Goal: Communication & Community: Participate in discussion

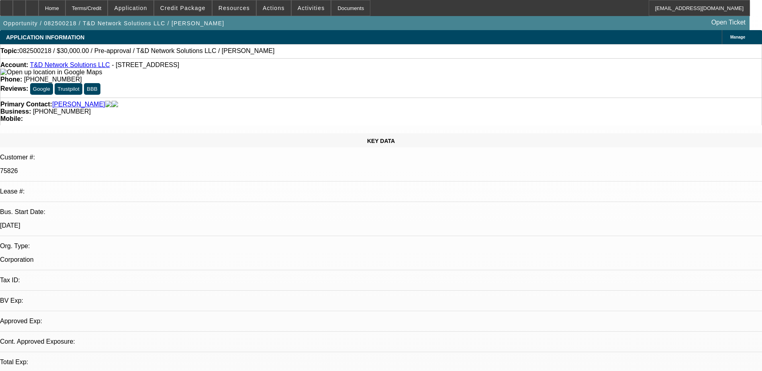
select select "0"
select select "2"
select select "0.1"
select select "1"
select select "2"
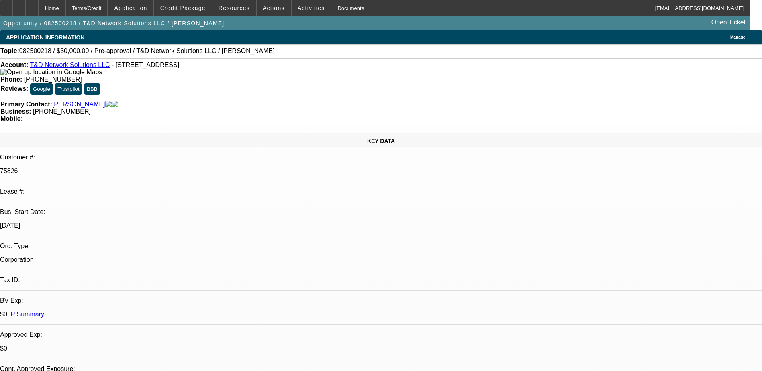
select select "4"
click at [189, 7] on span "Credit Package" at bounding box center [182, 8] width 45 height 6
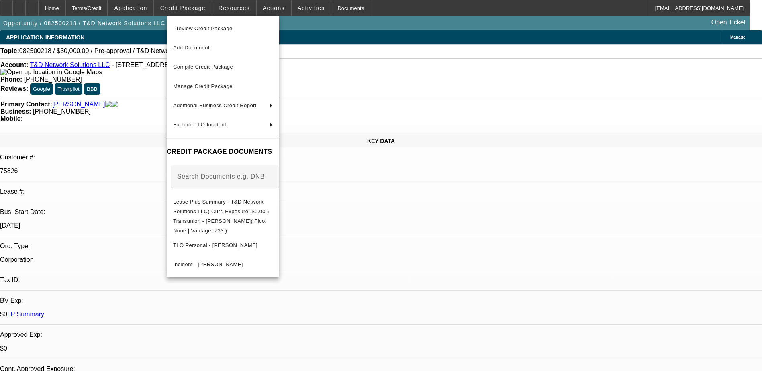
click at [430, 247] on div at bounding box center [381, 185] width 762 height 371
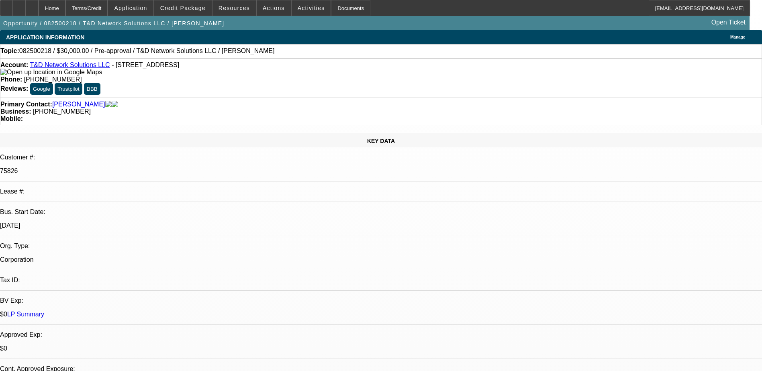
click at [183, 8] on span "Credit Package" at bounding box center [182, 8] width 45 height 6
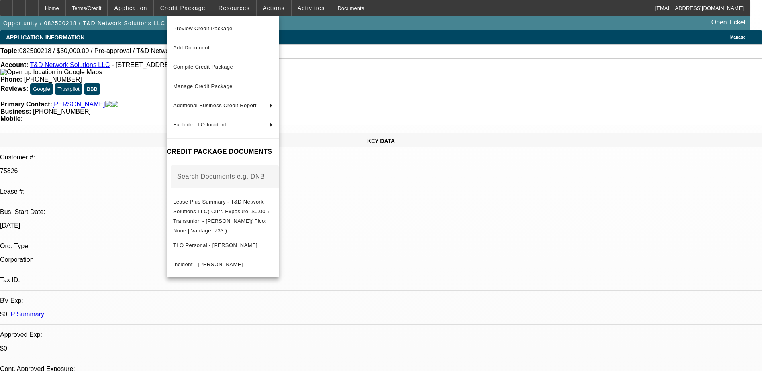
click at [143, 123] on div at bounding box center [381, 185] width 762 height 371
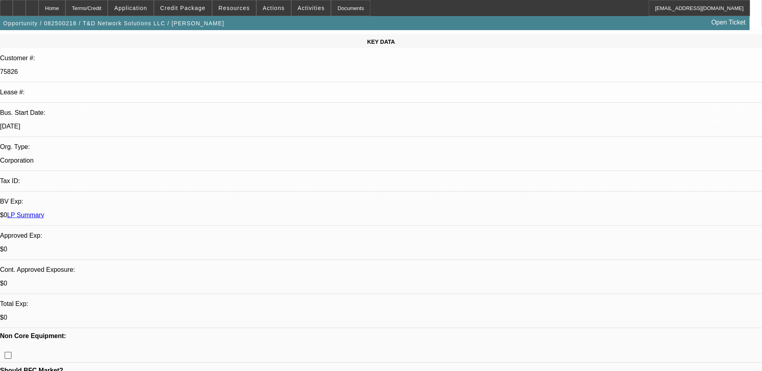
scroll to position [241, 0]
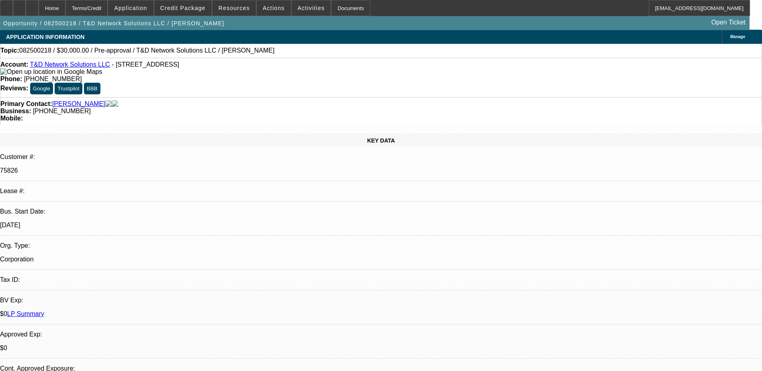
scroll to position [0, 0]
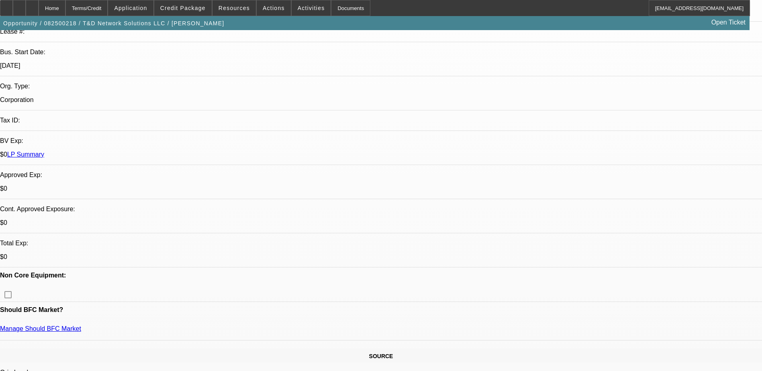
scroll to position [241, 0]
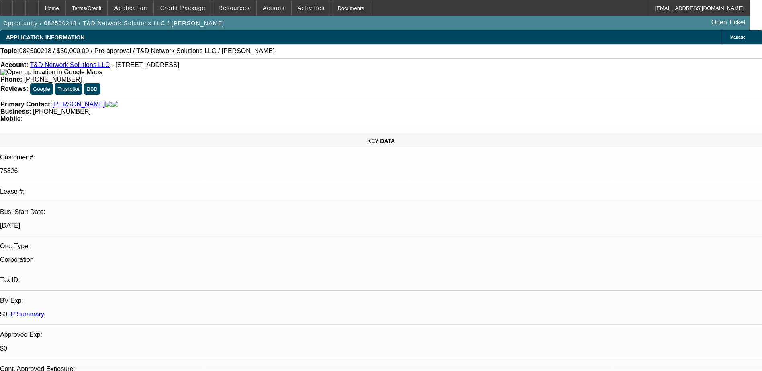
scroll to position [0, 0]
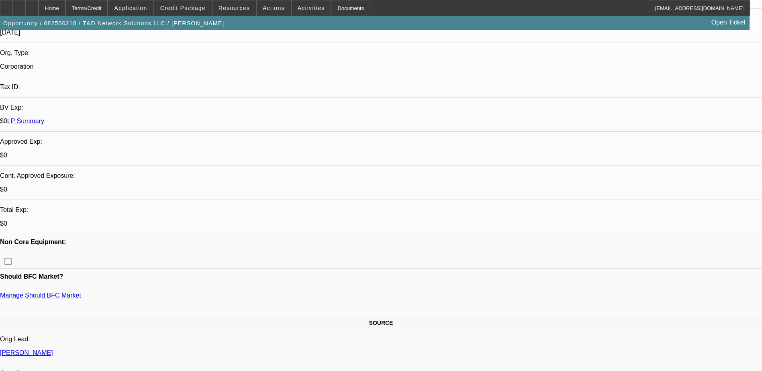
scroll to position [241, 0]
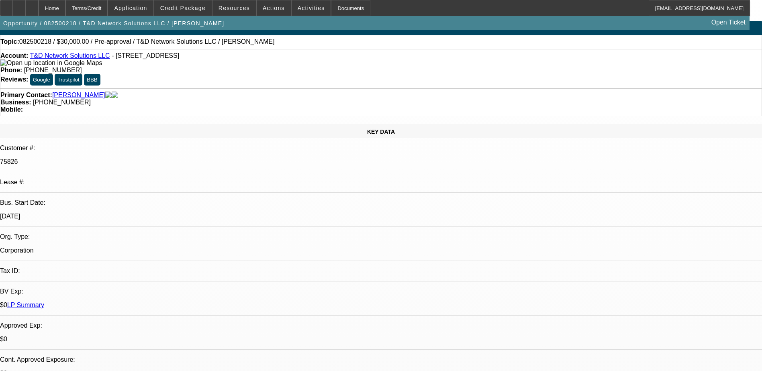
scroll to position [0, 0]
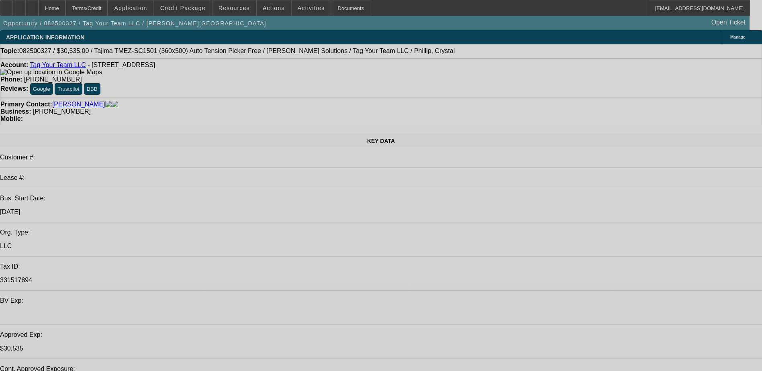
select select "0"
select select "2"
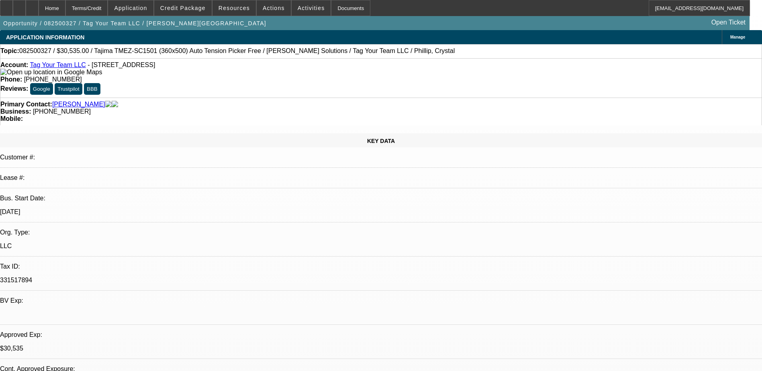
select select "0.1"
select select "0"
select select "2"
select select "0"
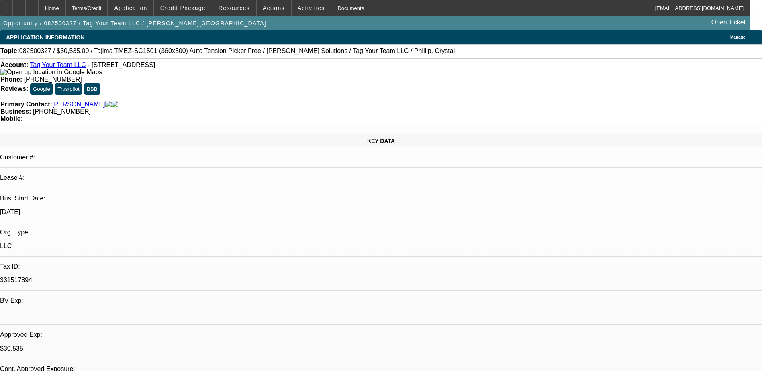
select select "2"
select select "0.1"
select select "0"
select select "2"
select select "0"
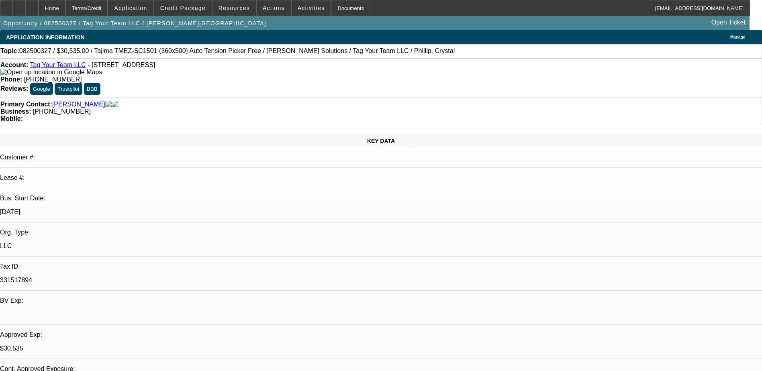
select select "1"
select select "2"
select select "4"
select select "1"
select select "2"
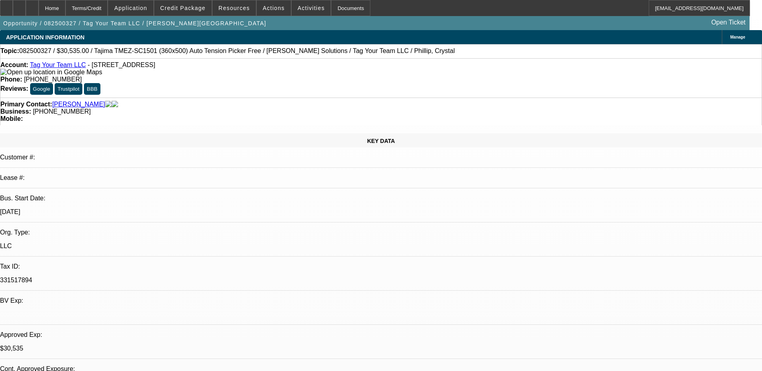
select select "6"
select select "1"
select select "2"
select select "4"
select select "1"
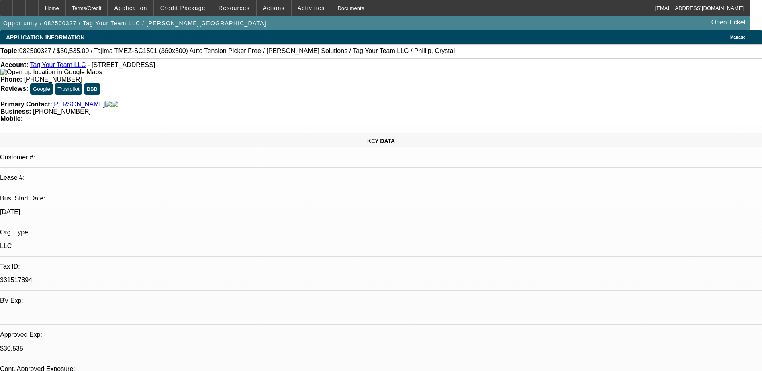
select select "2"
select select "6"
